Goal: Task Accomplishment & Management: Manage account settings

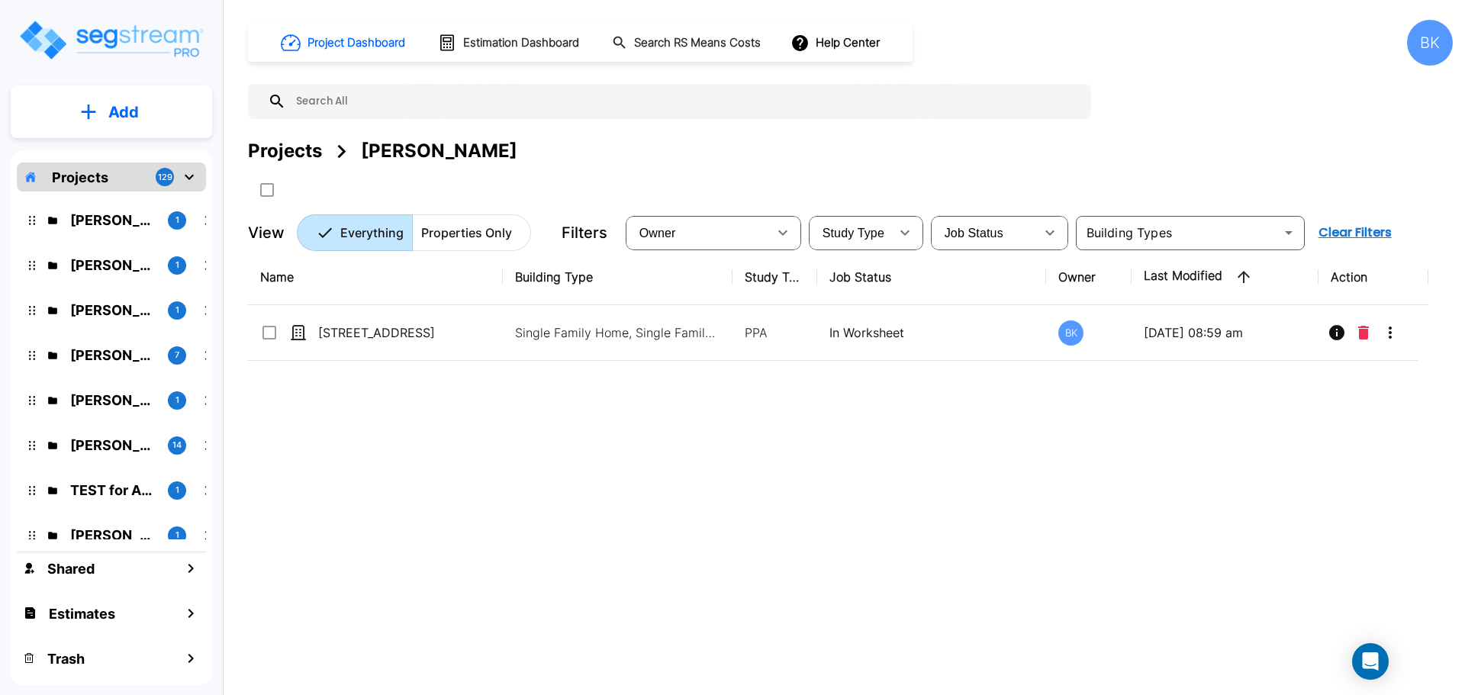
click at [496, 431] on div "Name Building Type Study Type Job Status Owner Last Modified Action 515 Cascade…" at bounding box center [838, 464] width 1180 height 431
click at [114, 218] on p "Pavan Kumar" at bounding box center [112, 220] width 85 height 21
click at [98, 250] on div "Kamal Momi 1" at bounding box center [123, 265] width 200 height 33
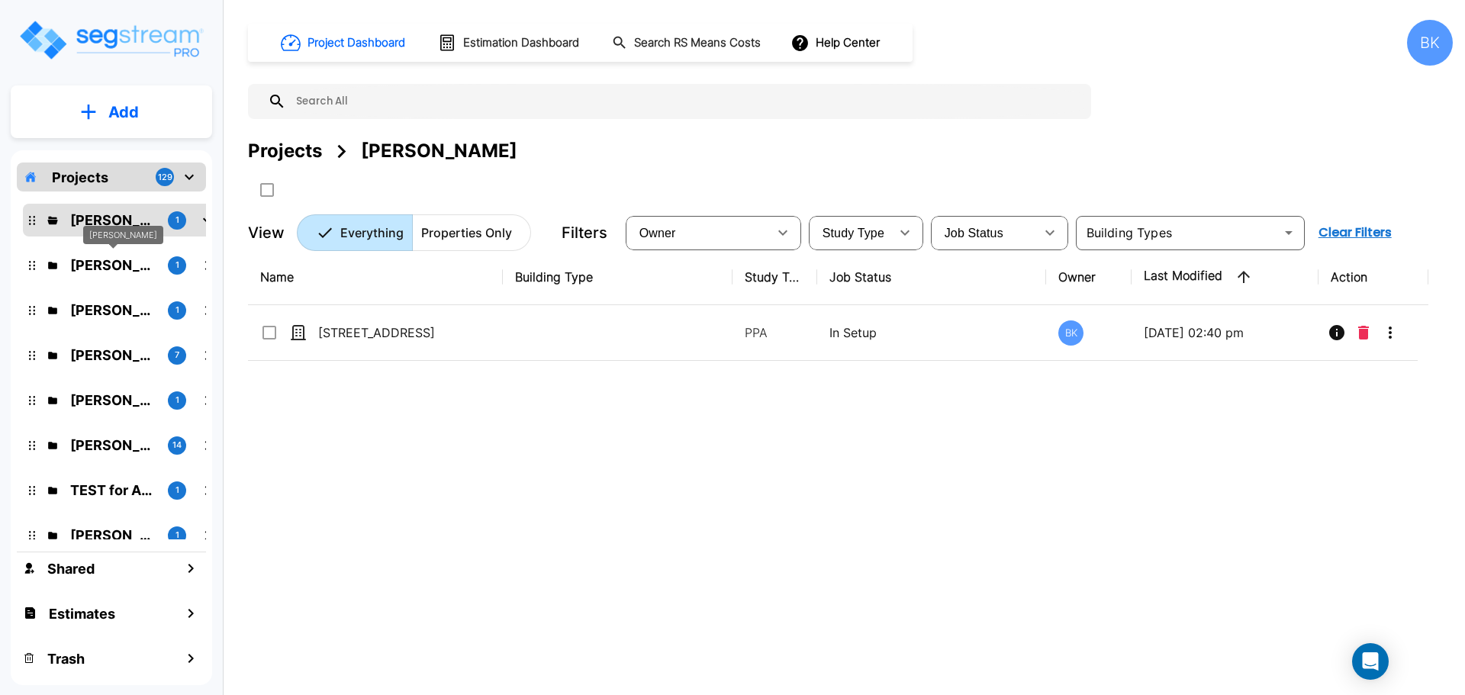
click at [84, 265] on p "[PERSON_NAME]" at bounding box center [112, 265] width 85 height 21
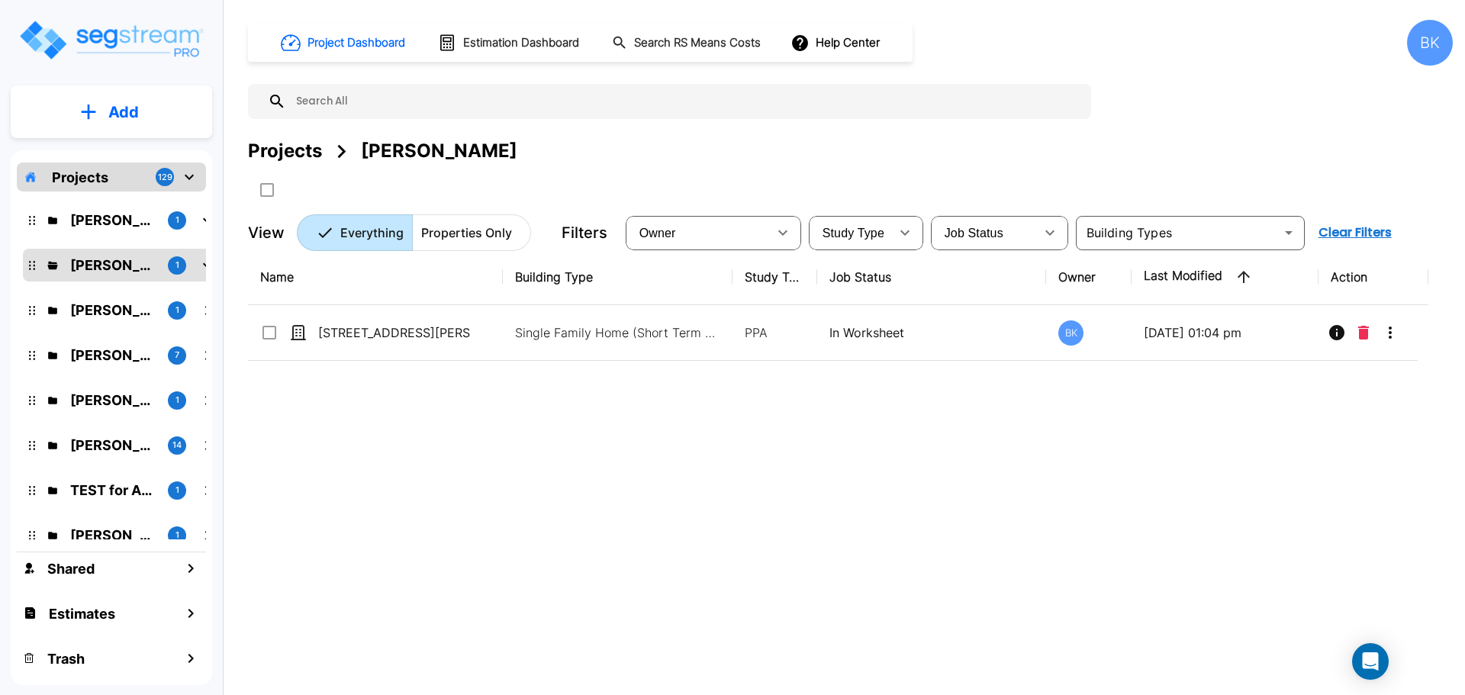
click at [92, 207] on div "Pavan Kumar 1" at bounding box center [123, 220] width 200 height 33
click at [92, 227] on p "Pavan Kumar" at bounding box center [112, 220] width 85 height 21
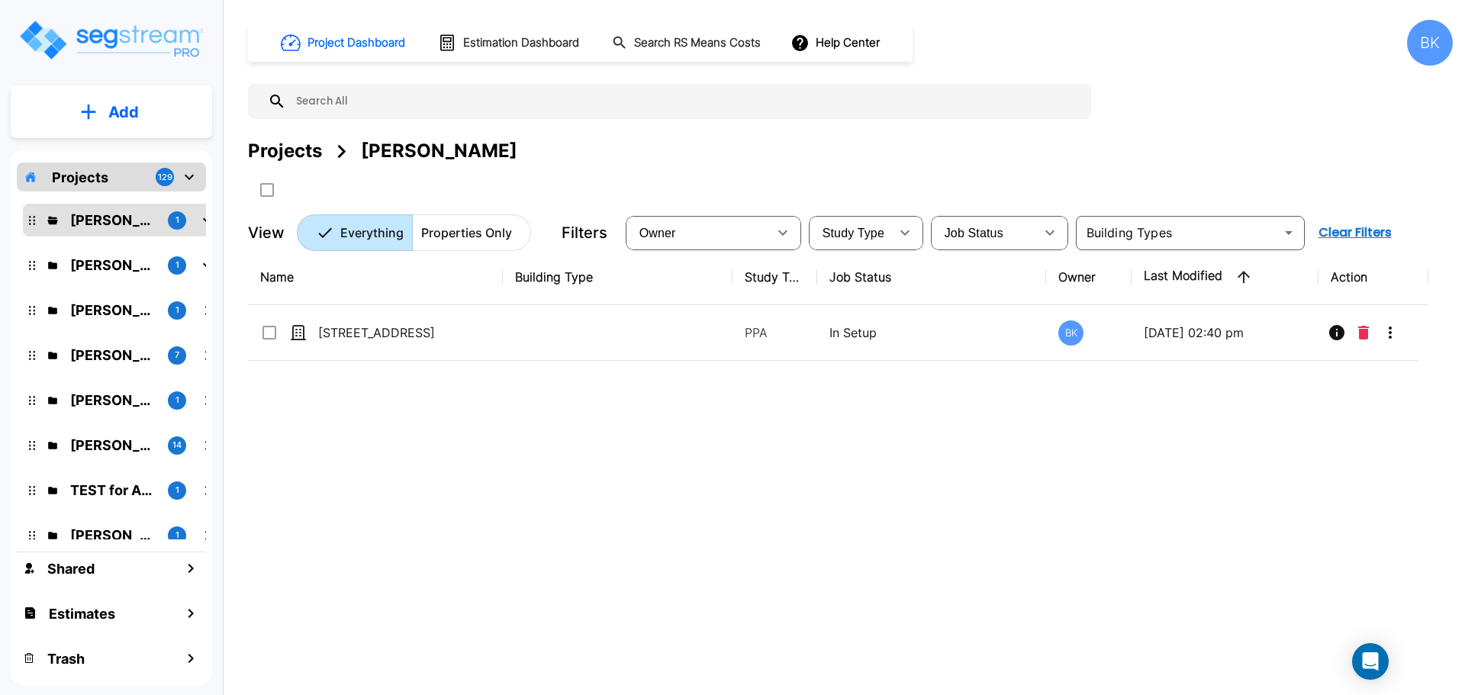
drag, startPoint x: 514, startPoint y: 438, endPoint x: 233, endPoint y: 262, distance: 331.7
click at [513, 438] on div "Name Building Type Study Type Job Status Owner Last Modified Action 501 N 20th …" at bounding box center [838, 464] width 1180 height 431
click at [80, 268] on p "[PERSON_NAME]" at bounding box center [112, 265] width 85 height 21
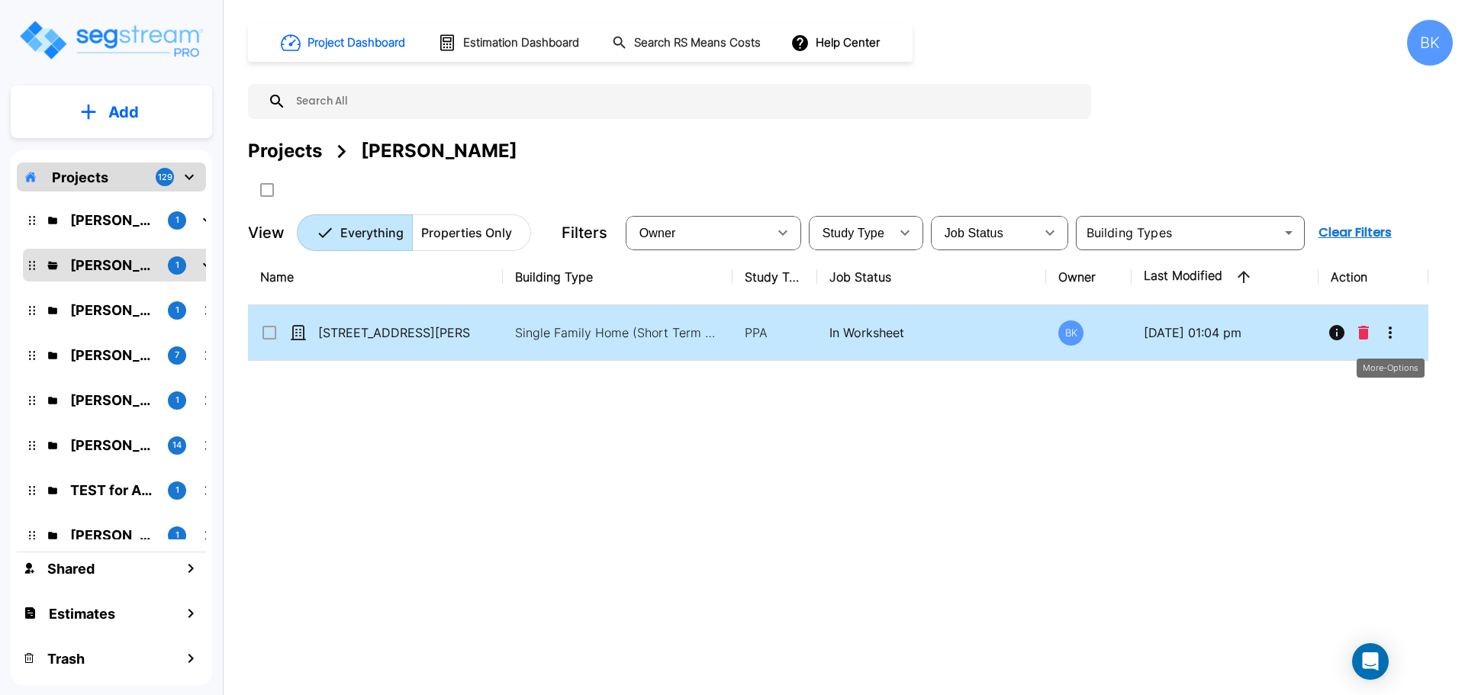
click at [1382, 338] on icon "More-Options" at bounding box center [1390, 332] width 18 height 18
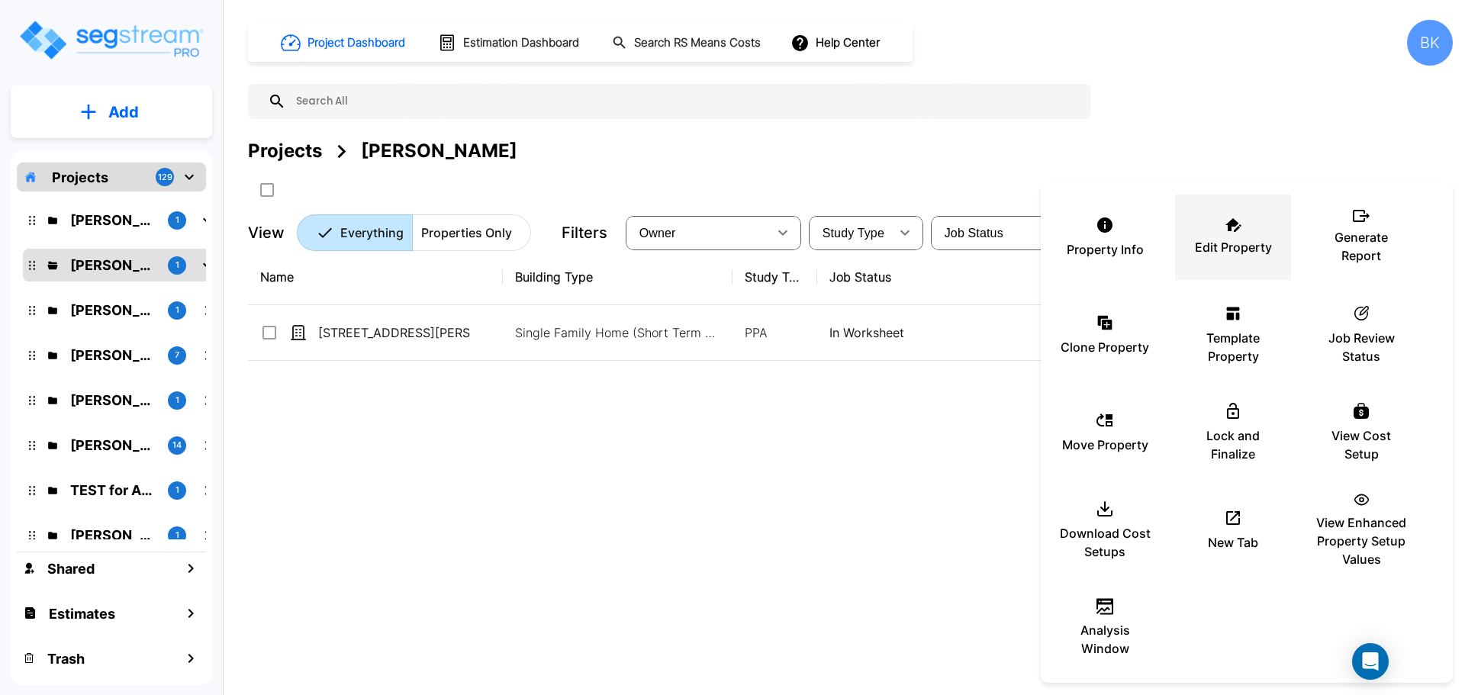
click at [1233, 230] on icon at bounding box center [1233, 225] width 16 height 14
click at [710, 518] on div at bounding box center [732, 347] width 1465 height 695
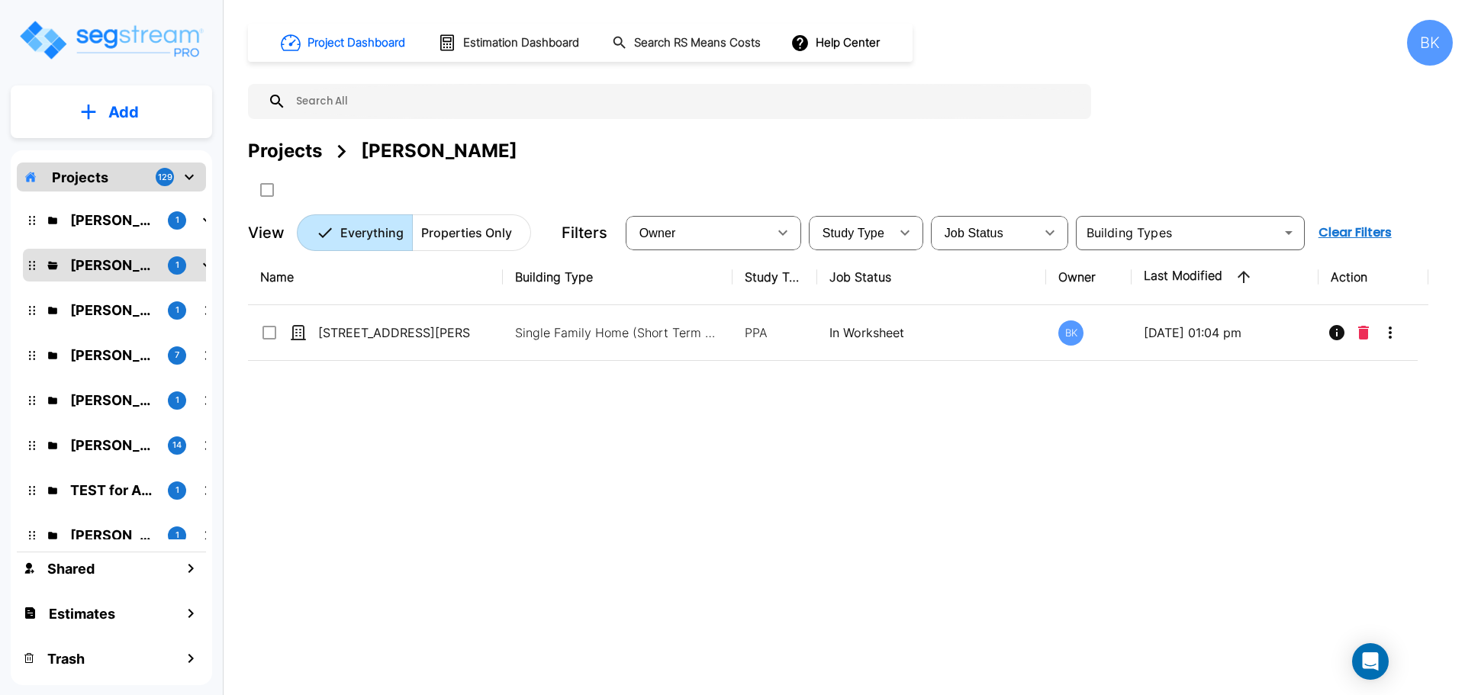
drag, startPoint x: 355, startPoint y: 433, endPoint x: 194, endPoint y: 272, distance: 228.2
click at [355, 432] on div "Name Building Type Study Type Job Status Owner Last Modified Action 544 W Thomp…" at bounding box center [838, 464] width 1180 height 431
click at [122, 224] on p "Pavan Kumar" at bounding box center [112, 220] width 85 height 21
click at [204, 218] on icon "mailbox folders" at bounding box center [207, 219] width 9 height 5
click at [201, 265] on icon "mailbox folders" at bounding box center [207, 265] width 18 height 18
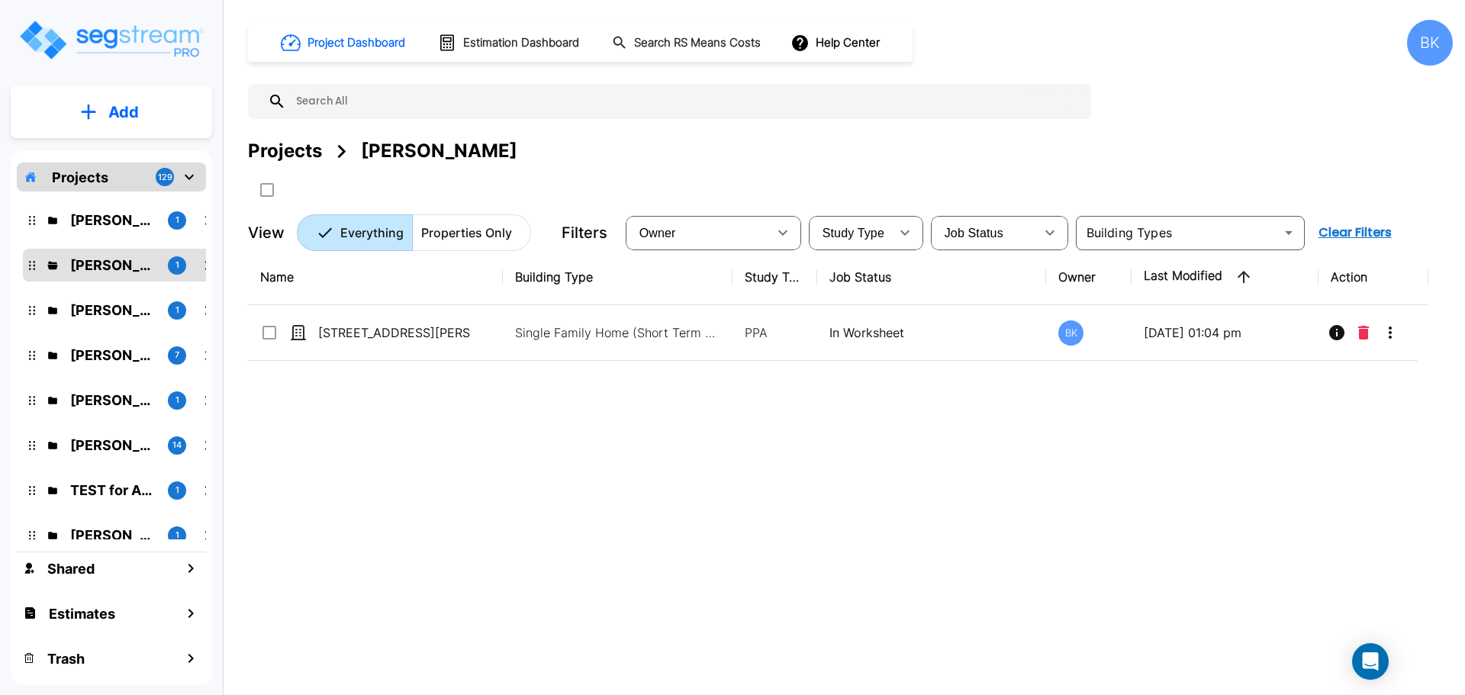
click at [204, 269] on icon "mailbox folders" at bounding box center [207, 265] width 18 height 18
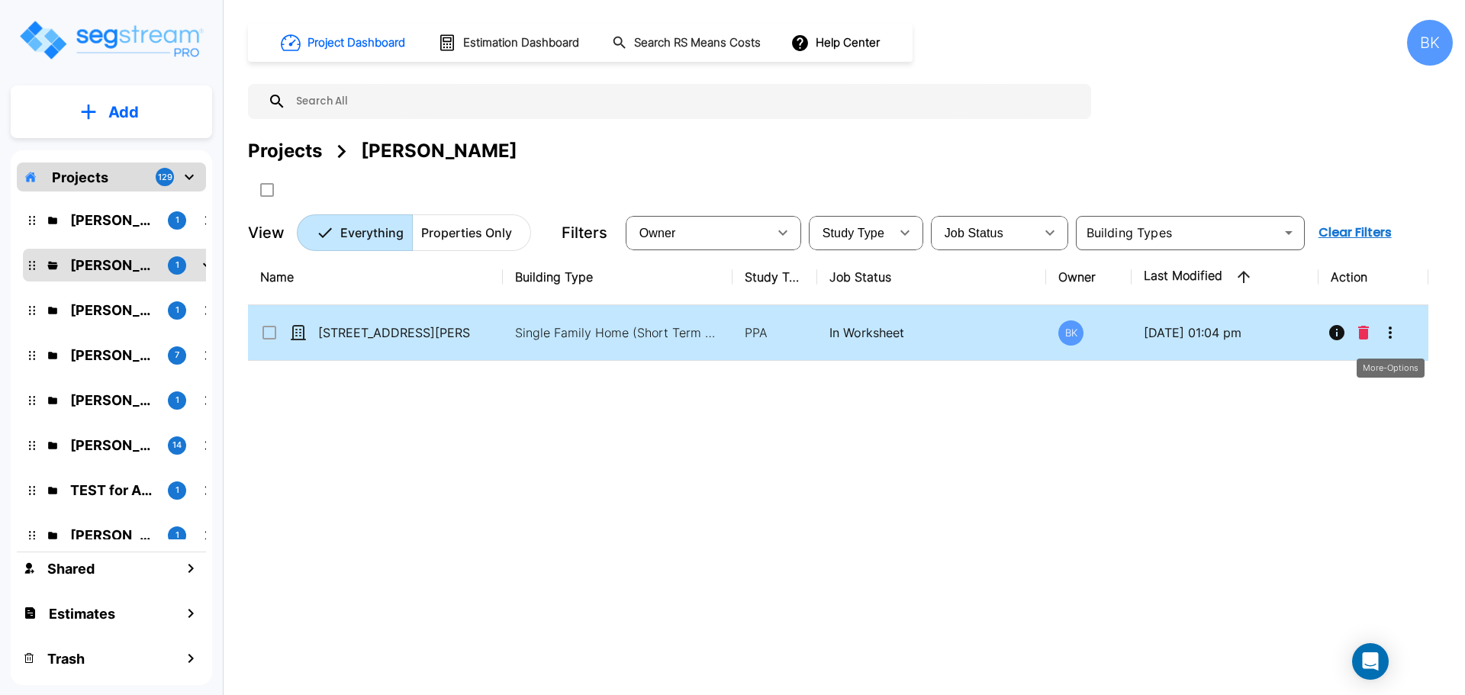
click at [1390, 343] on button "More-Options" at bounding box center [1390, 332] width 31 height 31
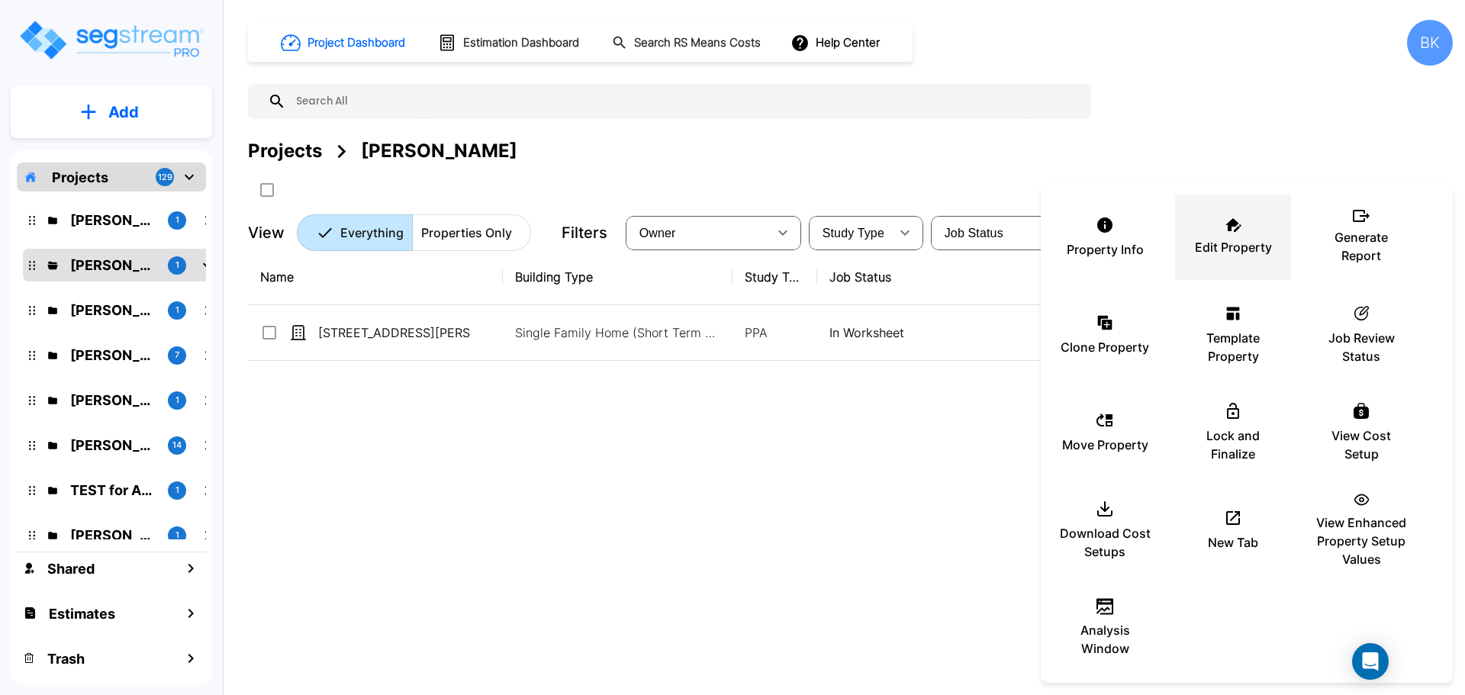
click at [1210, 235] on div "Edit Property" at bounding box center [1233, 237] width 92 height 76
click at [564, 523] on div at bounding box center [732, 347] width 1465 height 695
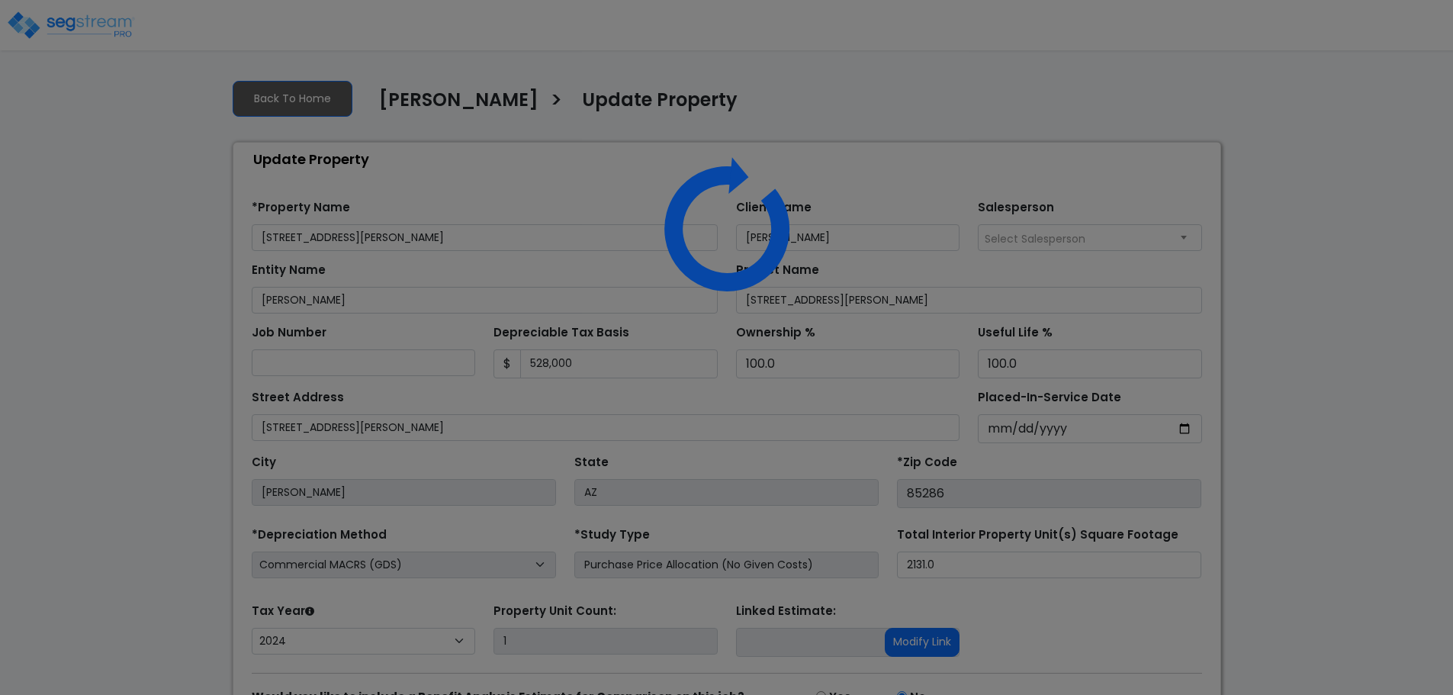
select select "2024"
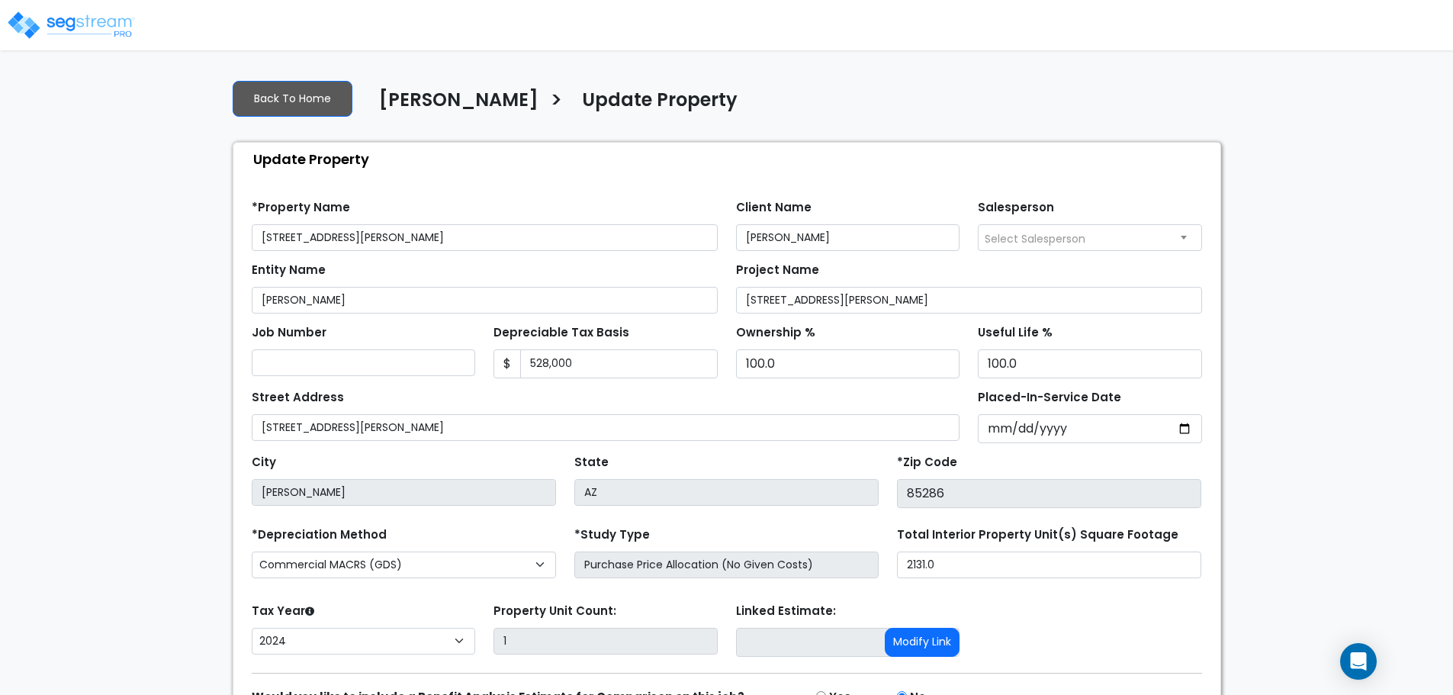
click at [159, 304] on div "We are Building your Property. So please grab a coffee and let us do the heavy …" at bounding box center [726, 424] width 1453 height 714
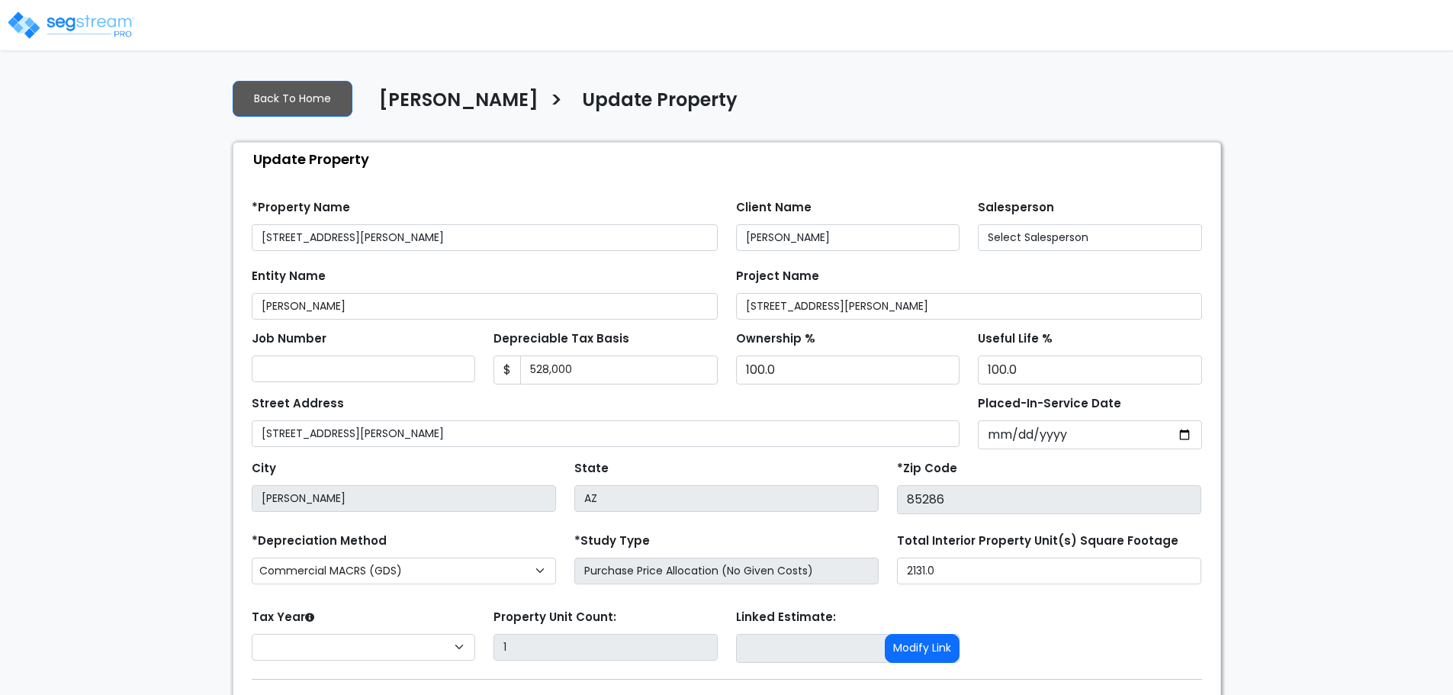
select select "2024"
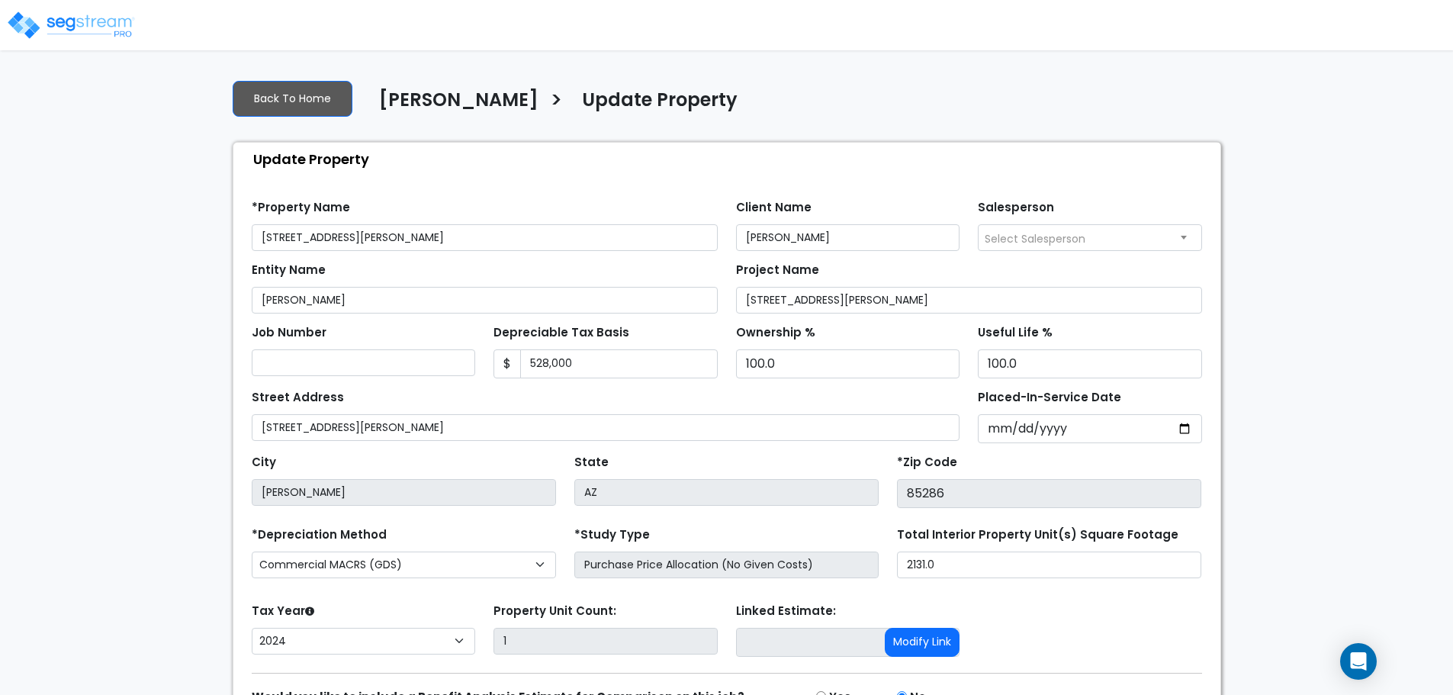
click at [703, 75] on div "Back To Home [PERSON_NAME] > Update Property Update Property Find these errors …" at bounding box center [726, 424] width 1007 height 714
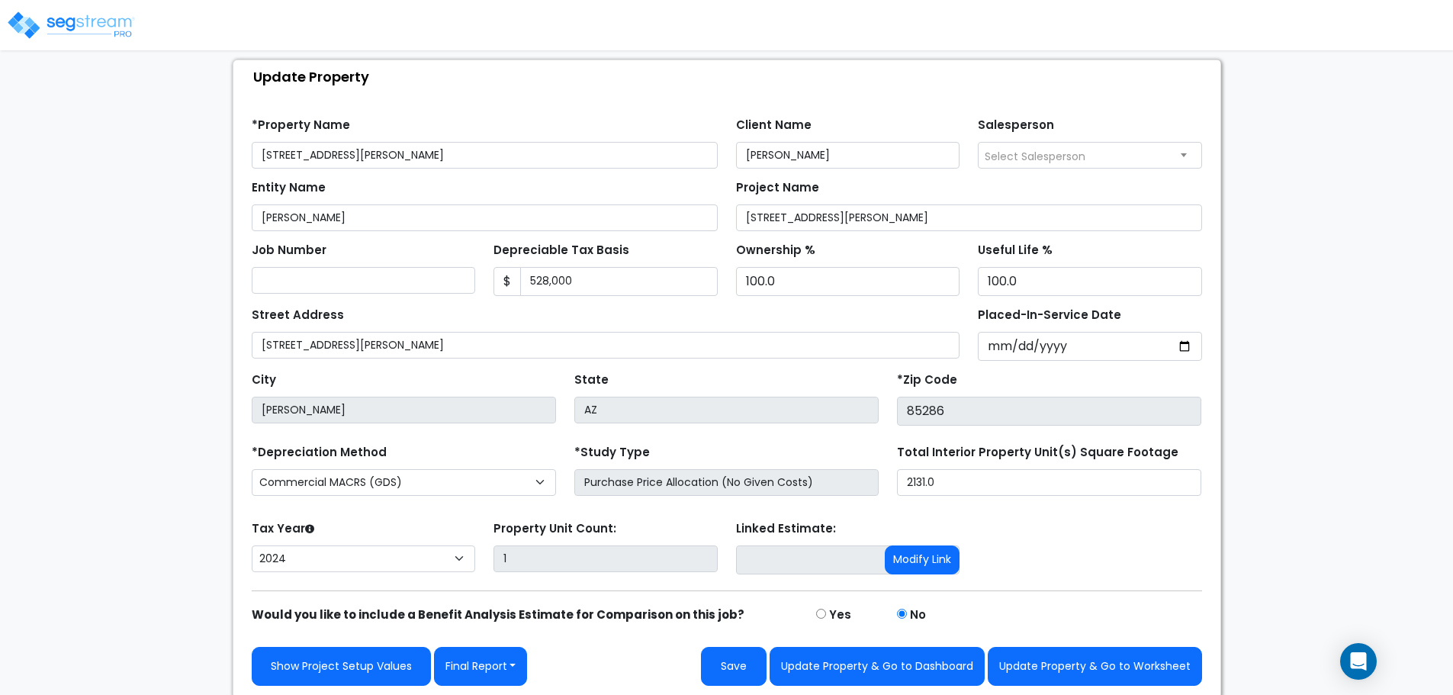
scroll to position [86, 0]
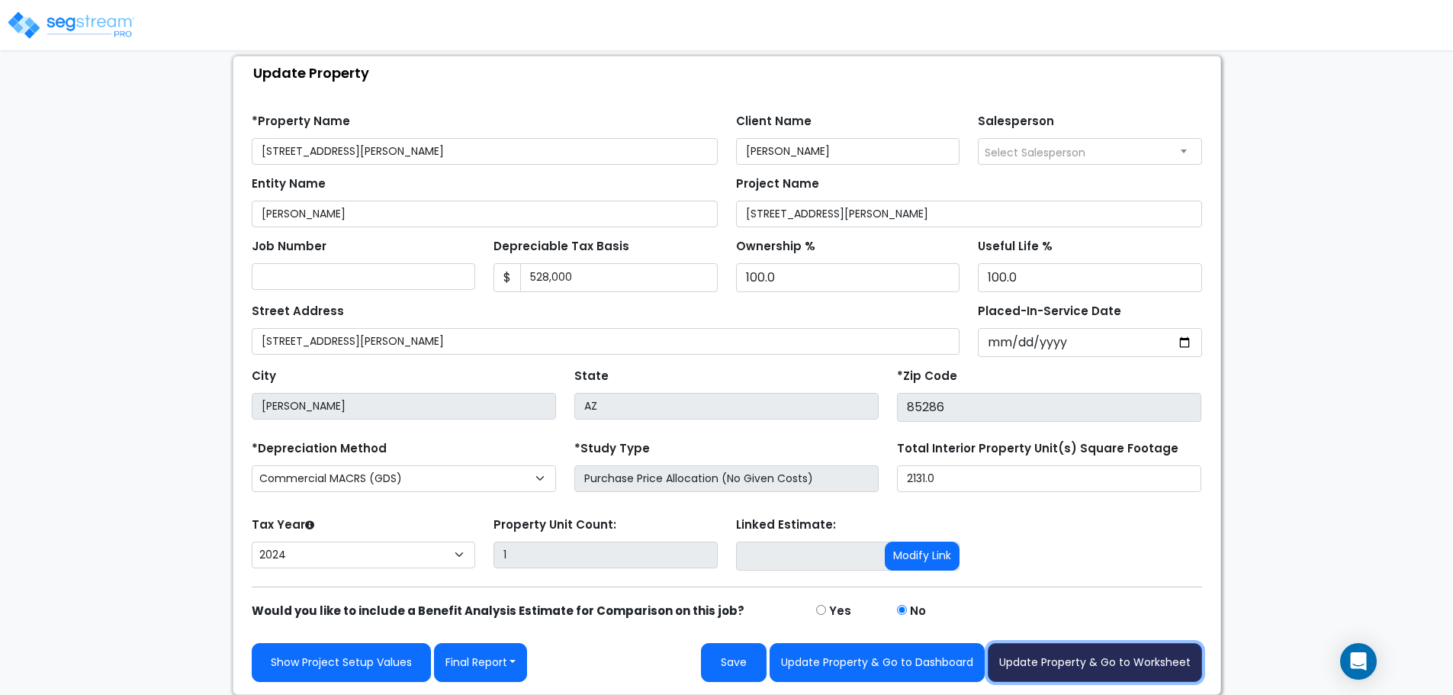
click at [1058, 658] on button "Update Property & Go to Worksheet" at bounding box center [1095, 662] width 214 height 39
